Goal: Task Accomplishment & Management: Manage account settings

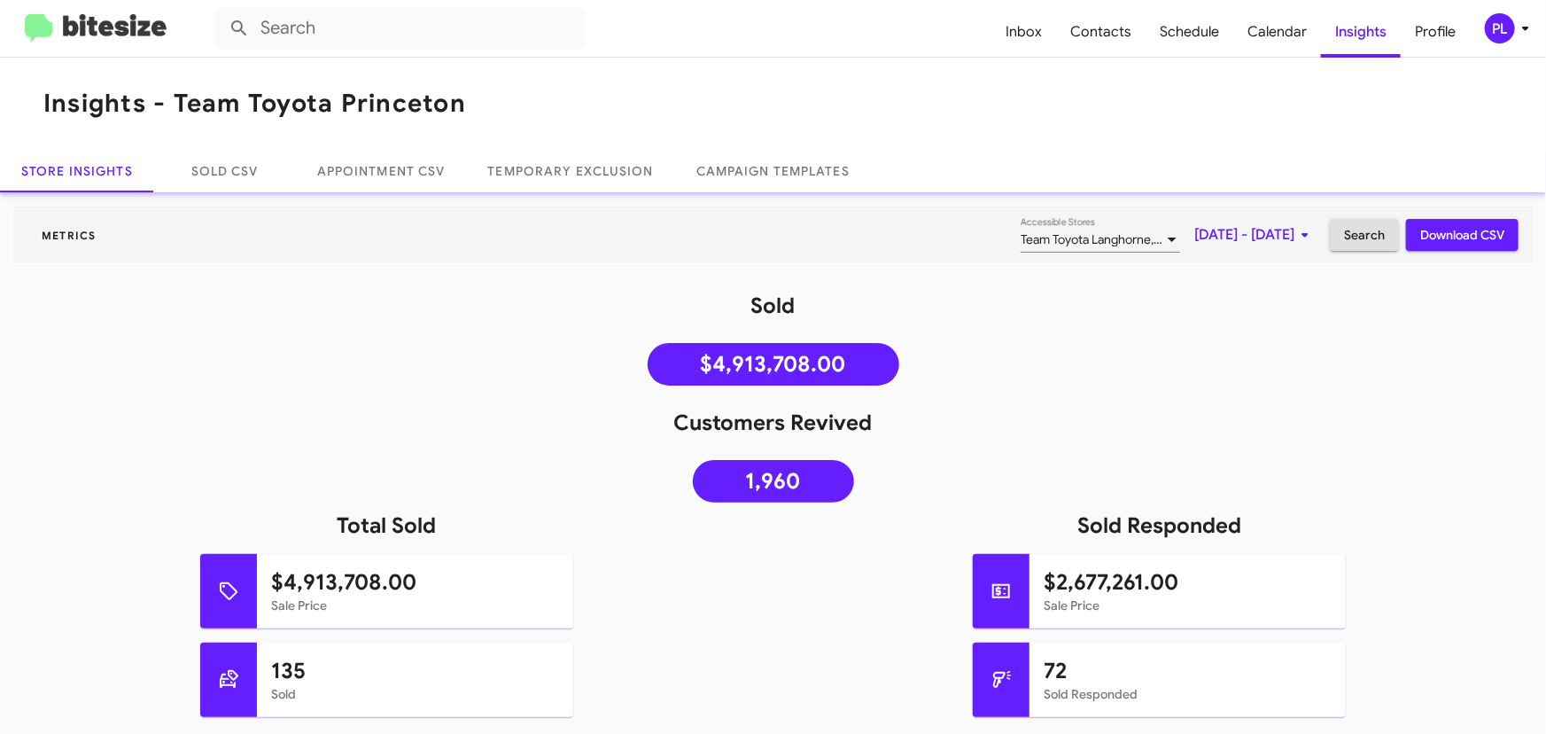
scroll to position [1369, 0]
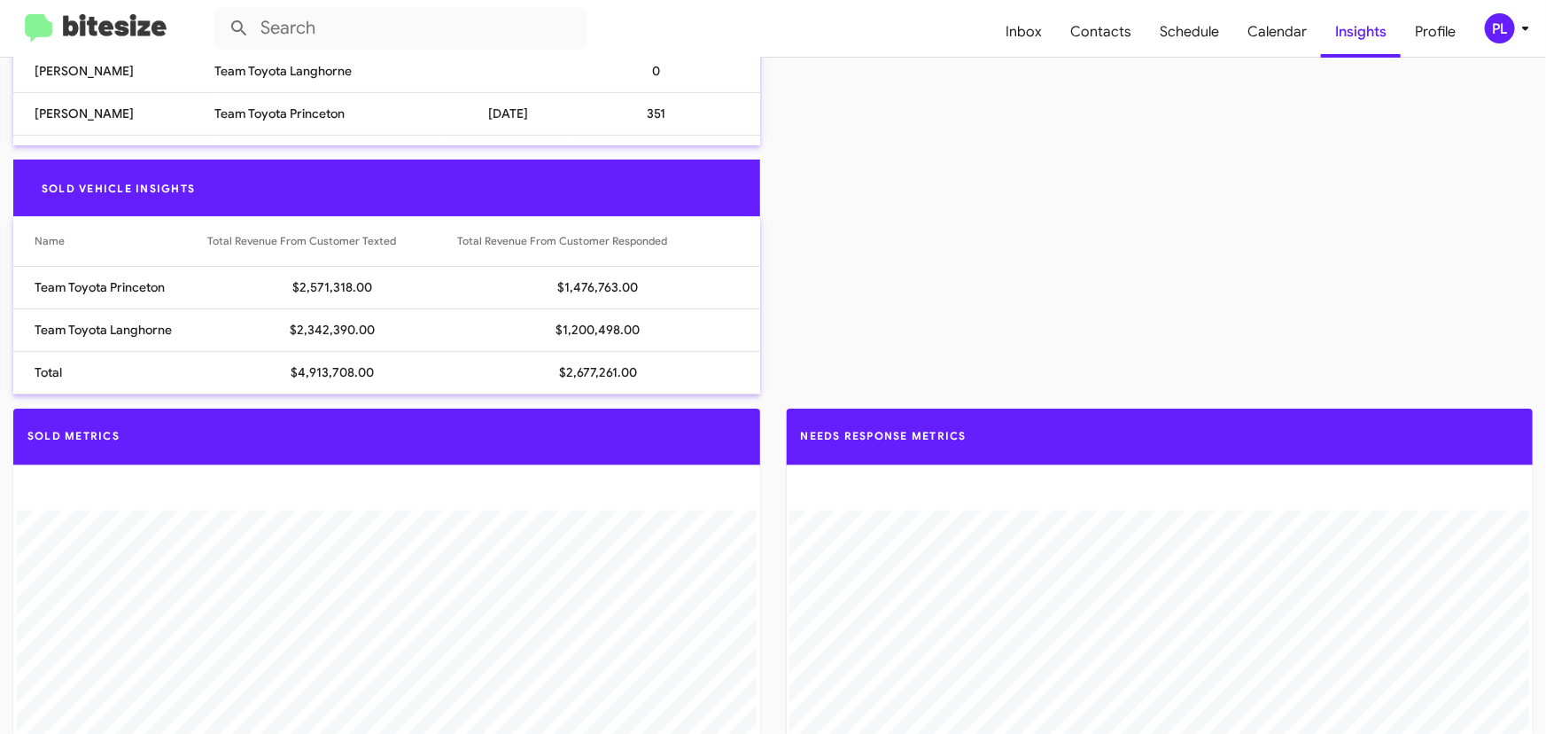
click at [1531, 30] on icon at bounding box center [1525, 28] width 21 height 21
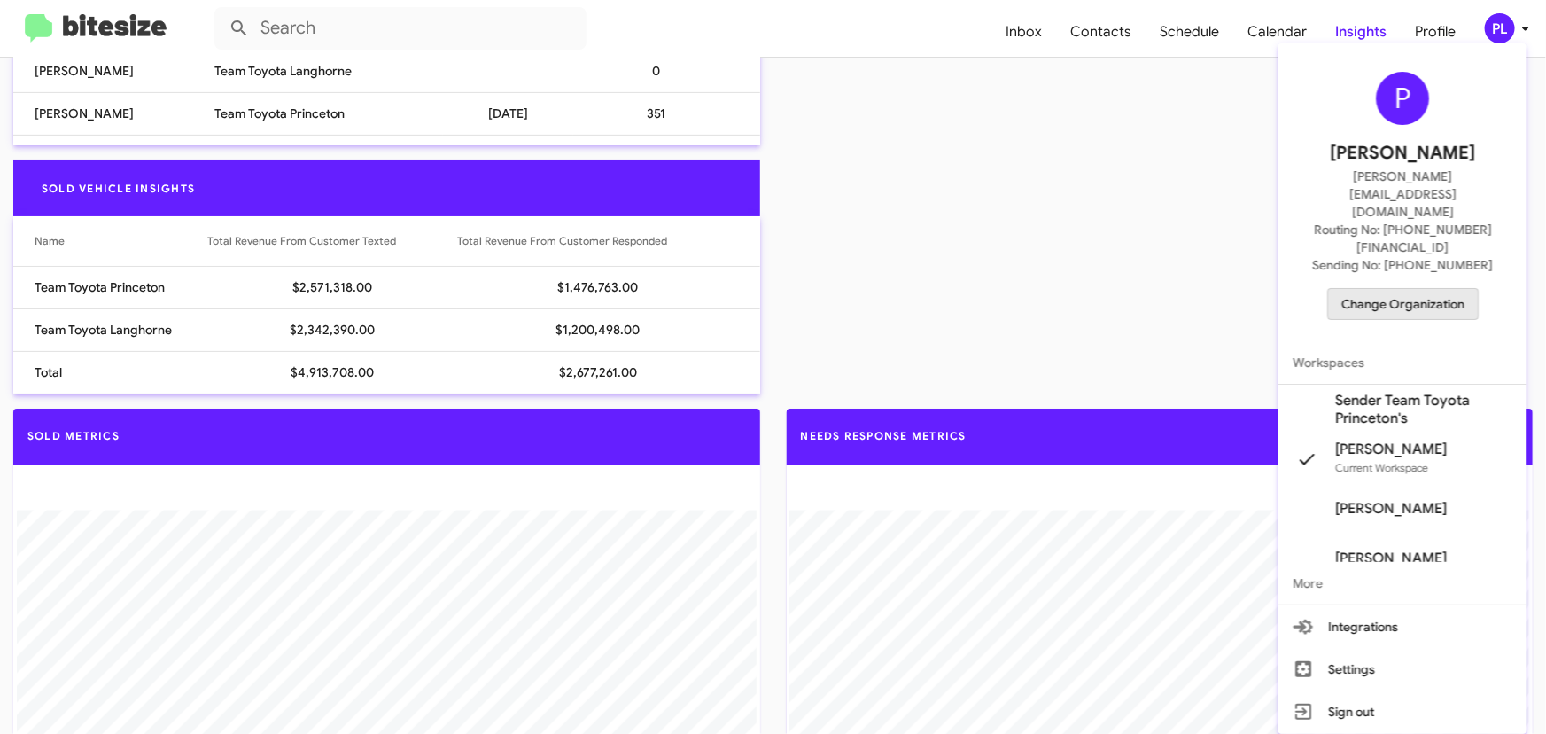
click at [1438, 288] on button "Change Organization" at bounding box center [1403, 304] width 152 height 32
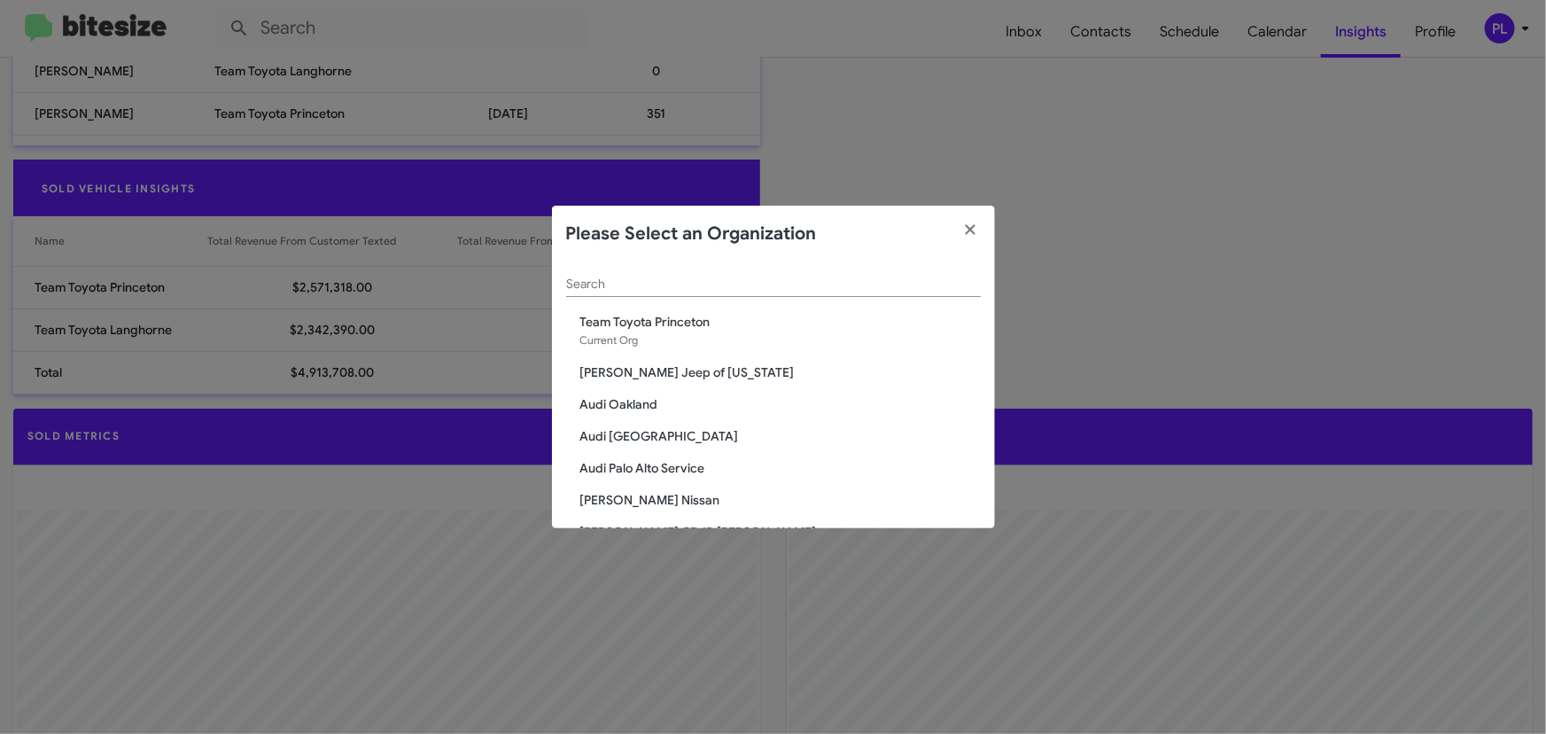
click at [710, 281] on input "Search" at bounding box center [773, 284] width 415 height 14
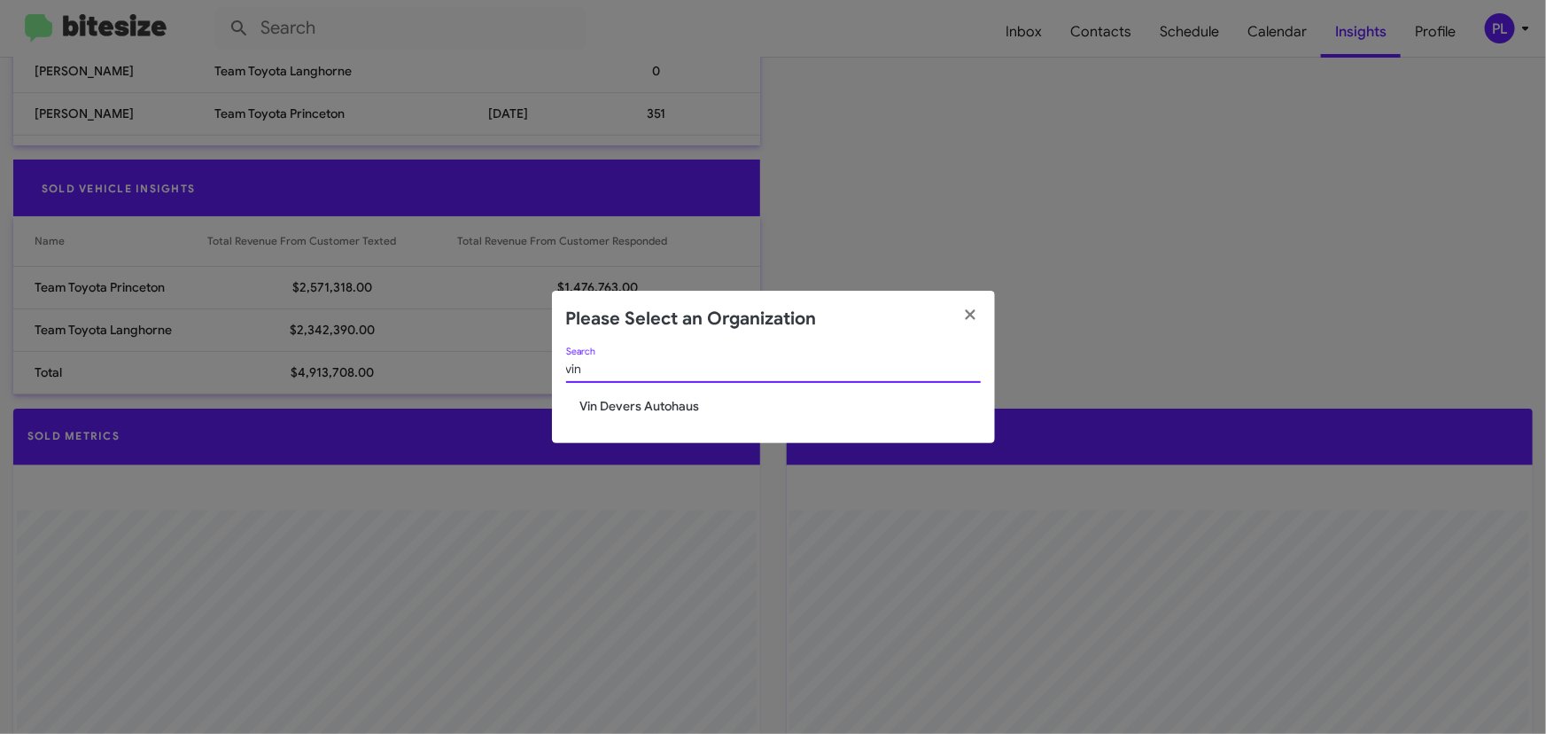
type input "vin"
click at [665, 405] on span "Vin Devers Autohaus" at bounding box center [780, 406] width 400 height 18
click at [663, 407] on span "Vin Devers Autohaus" at bounding box center [780, 406] width 400 height 18
